Goal: Find specific page/section: Find specific page/section

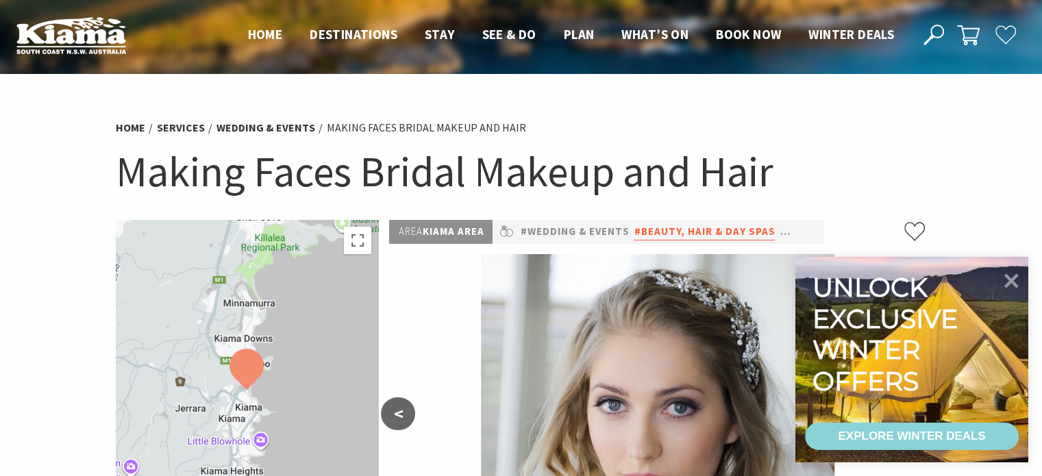
click at [736, 231] on link "#Beauty, Hair & Day Spas" at bounding box center [704, 231] width 141 height 17
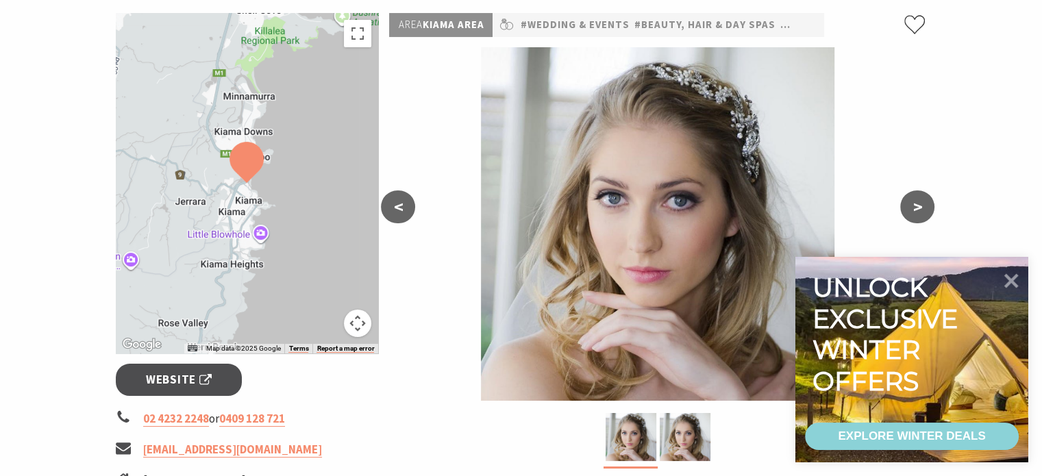
scroll to position [249, 0]
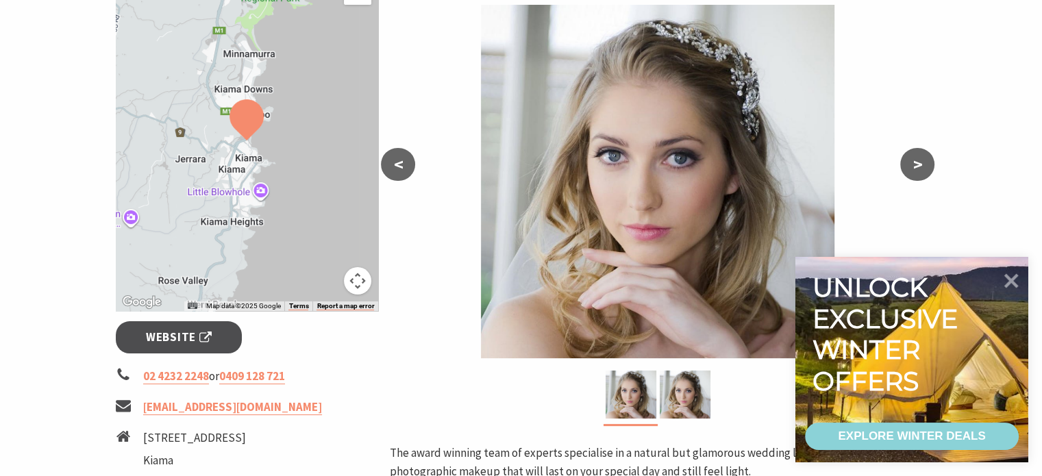
click at [921, 159] on button ">" at bounding box center [917, 164] width 34 height 33
click at [182, 330] on span "Website" at bounding box center [179, 337] width 66 height 19
